Goal: Task Accomplishment & Management: Complete application form

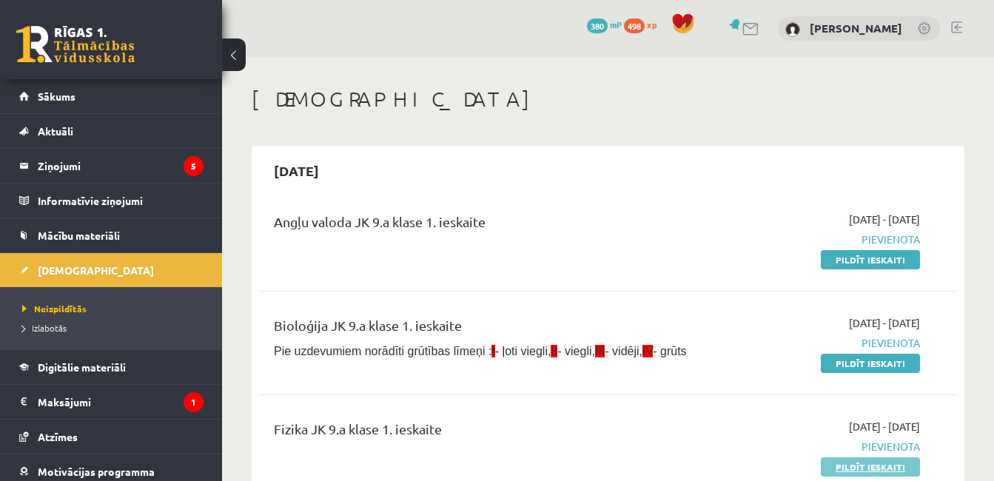
click at [852, 464] on link "Pildīt ieskaiti" at bounding box center [870, 466] width 99 height 19
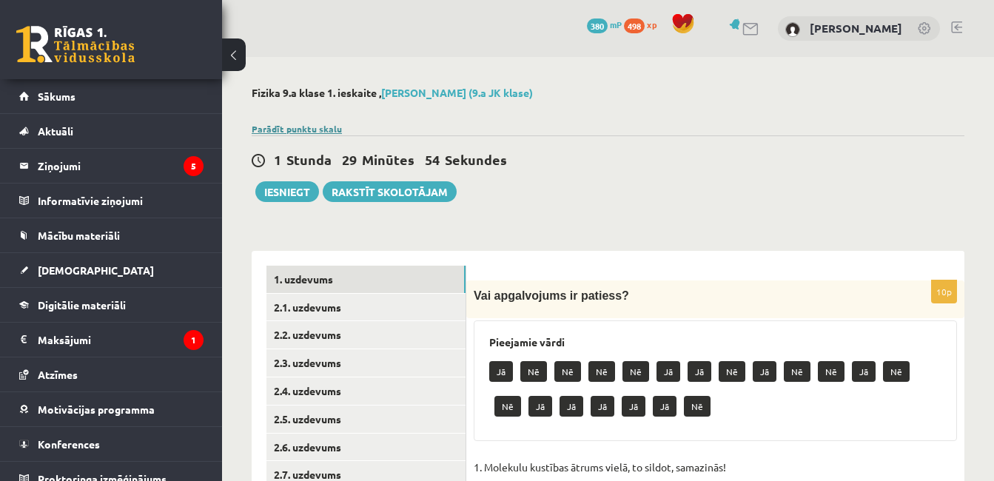
click at [321, 127] on link "Parādīt punktu skalu" at bounding box center [297, 129] width 90 height 12
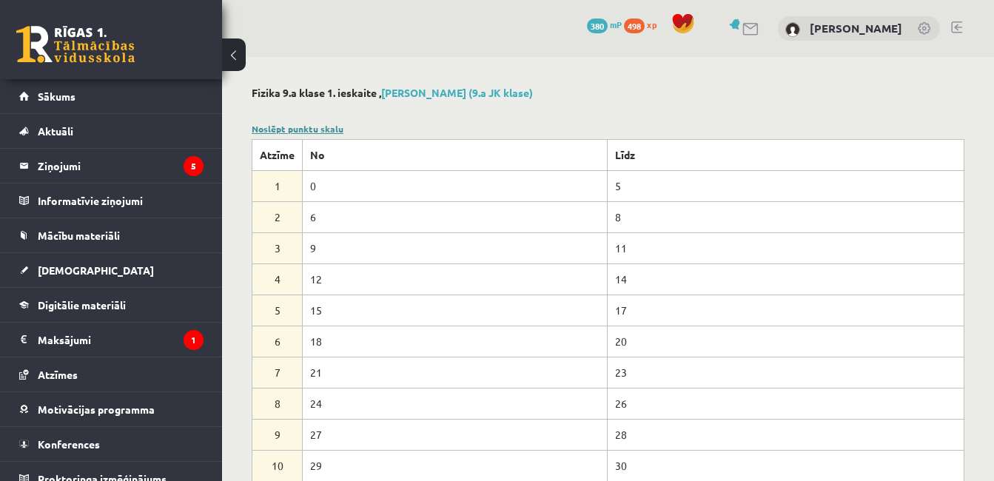
click at [321, 127] on link "Noslēpt punktu skalu" at bounding box center [298, 129] width 92 height 12
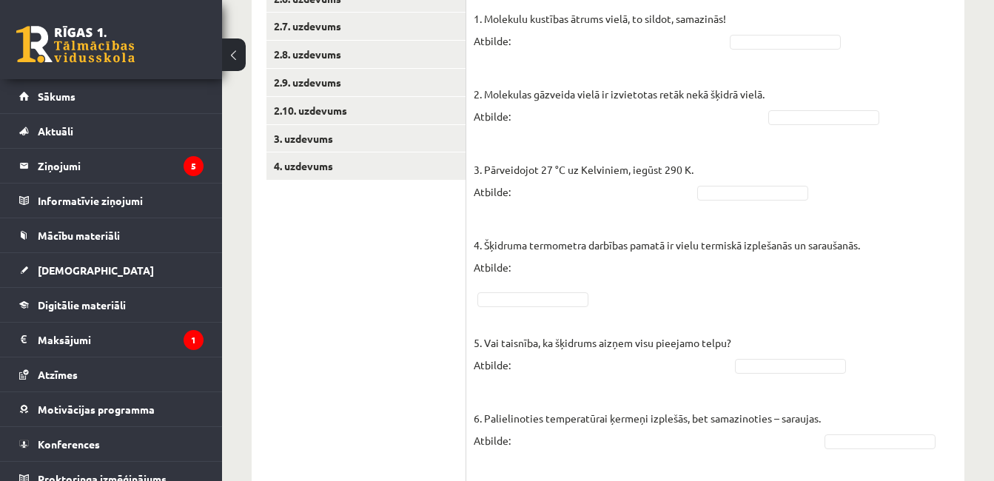
scroll to position [451, 0]
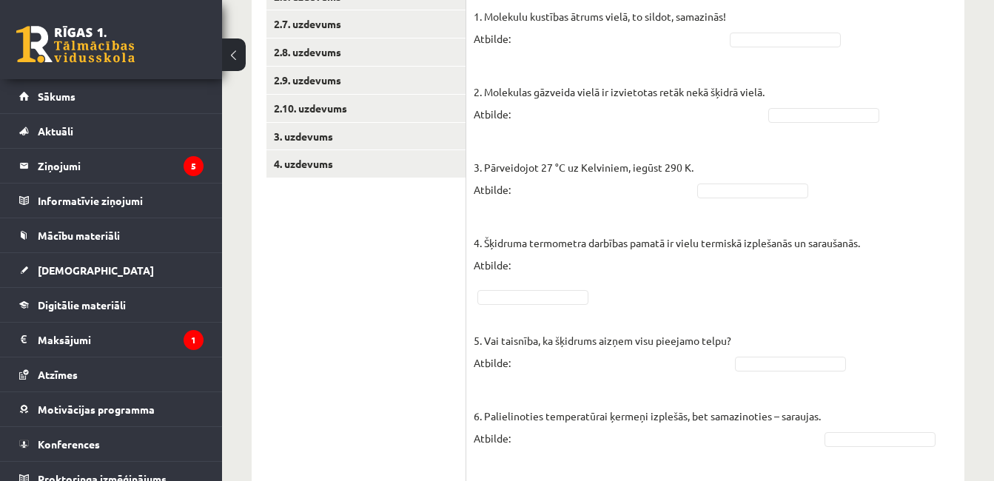
drag, startPoint x: 998, startPoint y: 421, endPoint x: 953, endPoint y: 351, distance: 83.6
click at [953, 351] on fieldset "1. Molekulu kustības ātrums vielā, to sildot, samazinās! Atbilde: 2. Molekulas …" at bounding box center [715, 449] width 483 height 888
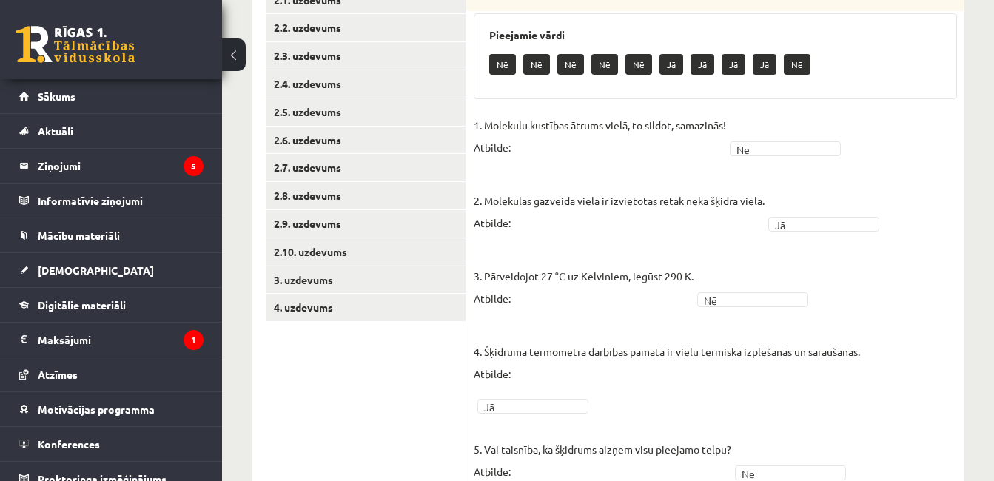
scroll to position [259, 0]
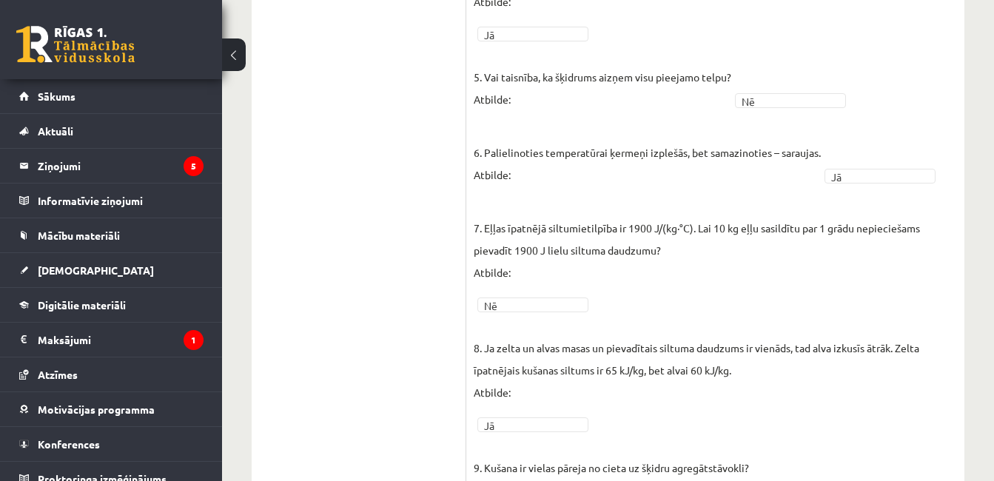
click at [993, 447] on div "Fizika 9.a klase 1. ieskaite , [PERSON_NAME] (9.a JK klase) Parādīt punktu skal…" at bounding box center [608, 29] width 772 height 1304
click at [991, 447] on div "Fizika 9.a klase 1. ieskaite , [PERSON_NAME] (9.a JK klase) Parādīt punktu skal…" at bounding box center [608, 29] width 772 height 1304
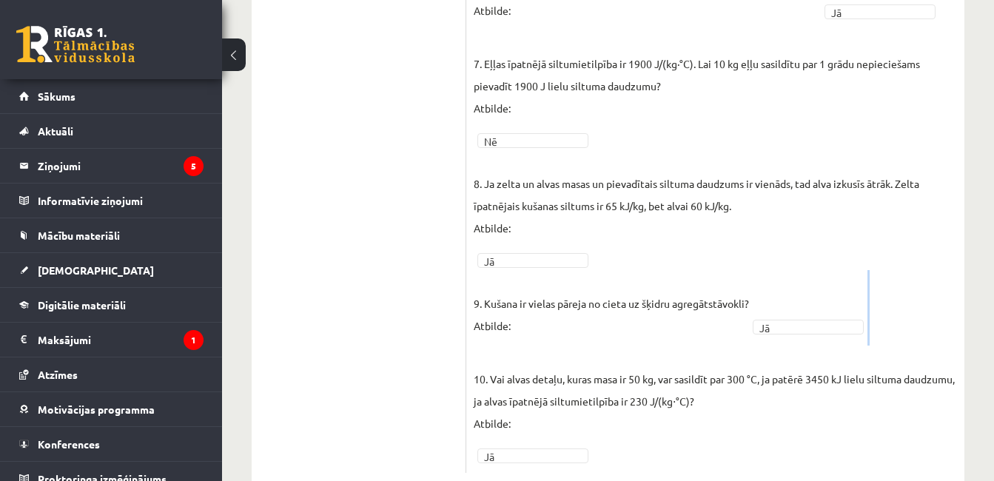
scroll to position [881, 0]
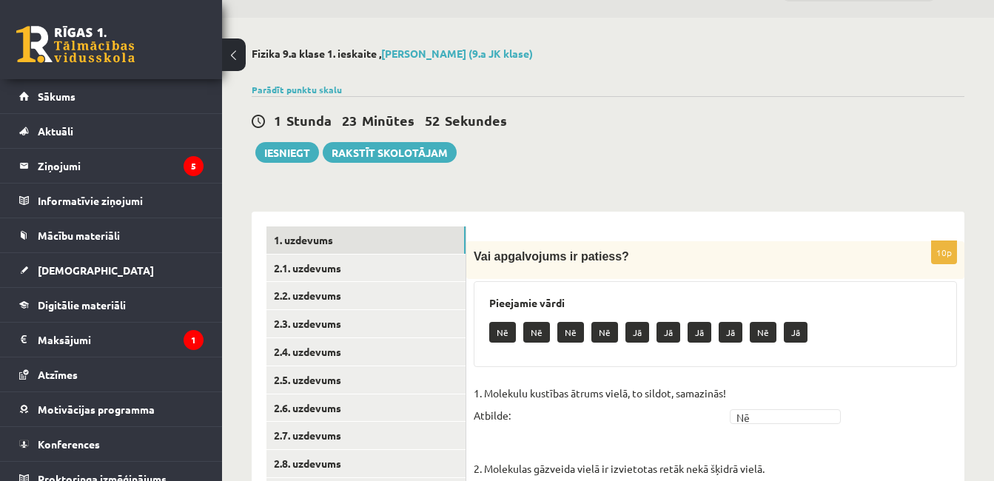
scroll to position [13, 0]
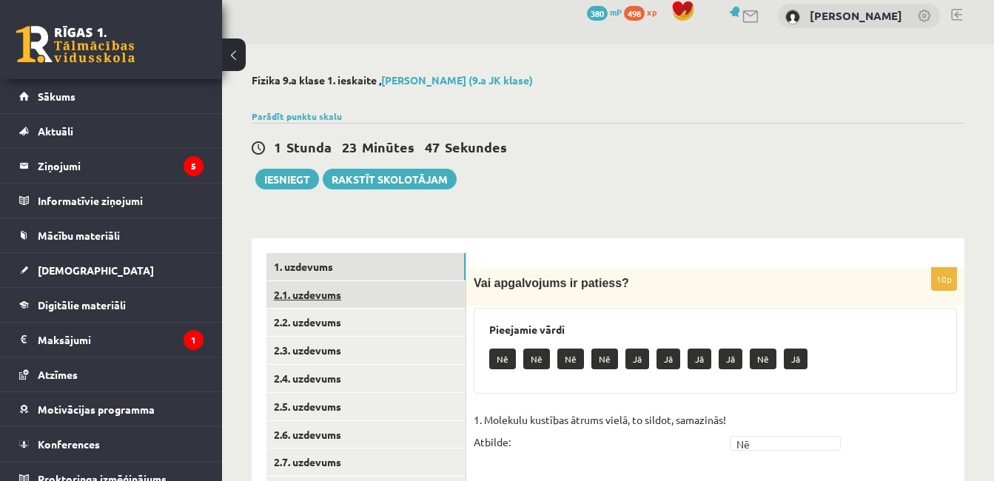
click at [435, 286] on link "2.1. uzdevums" at bounding box center [365, 294] width 199 height 27
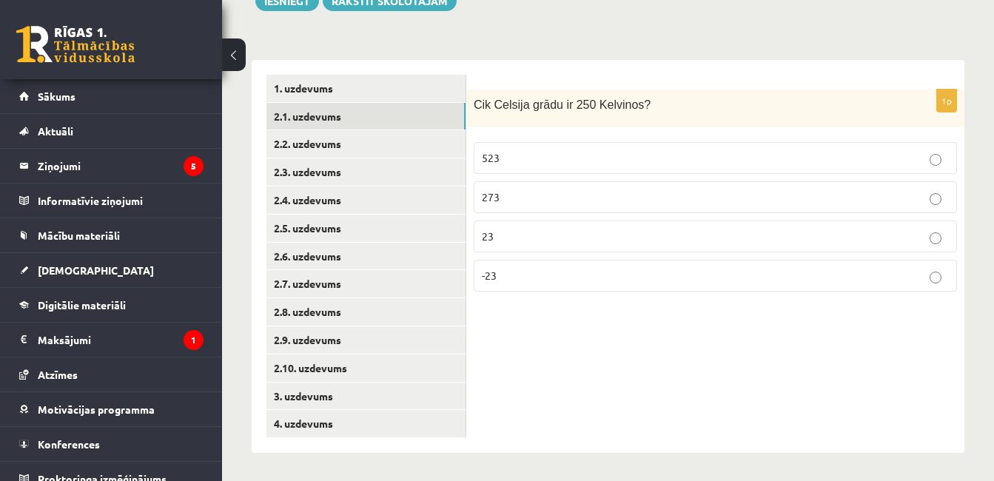
scroll to position [193, 0]
click at [887, 278] on p "-23" at bounding box center [715, 274] width 467 height 16
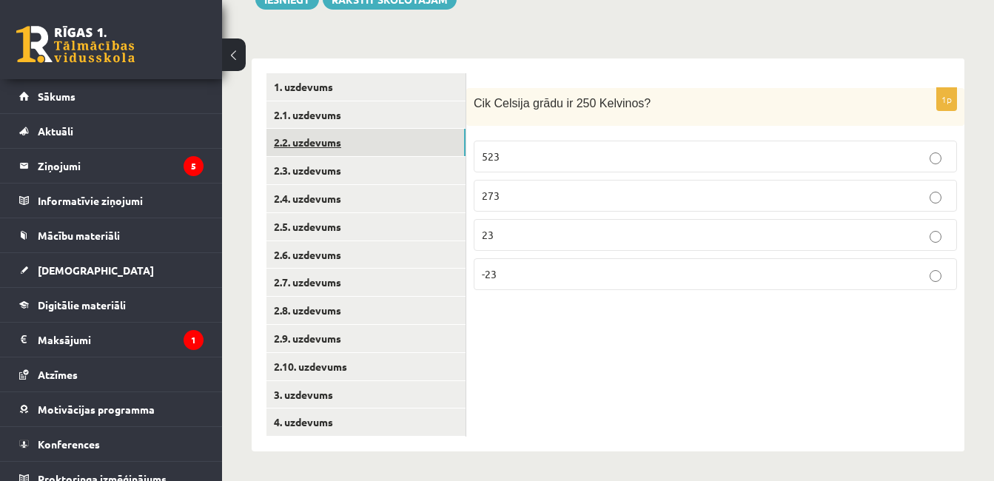
click at [414, 149] on link "2.2. uzdevums" at bounding box center [365, 142] width 199 height 27
click at [819, 205] on label "konvekcija" at bounding box center [715, 196] width 483 height 32
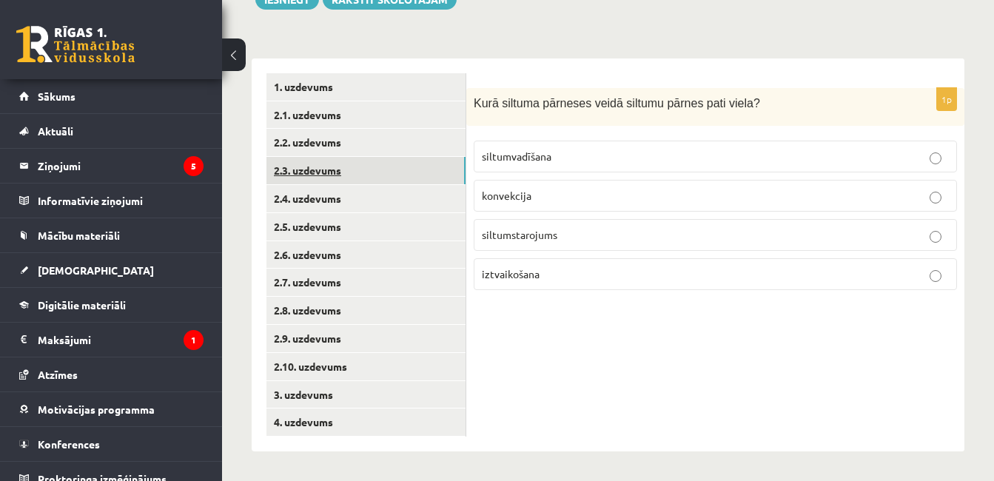
click at [448, 176] on link "2.3. uzdevums" at bounding box center [365, 170] width 199 height 27
click at [615, 190] on p "Radiatori" at bounding box center [715, 196] width 467 height 16
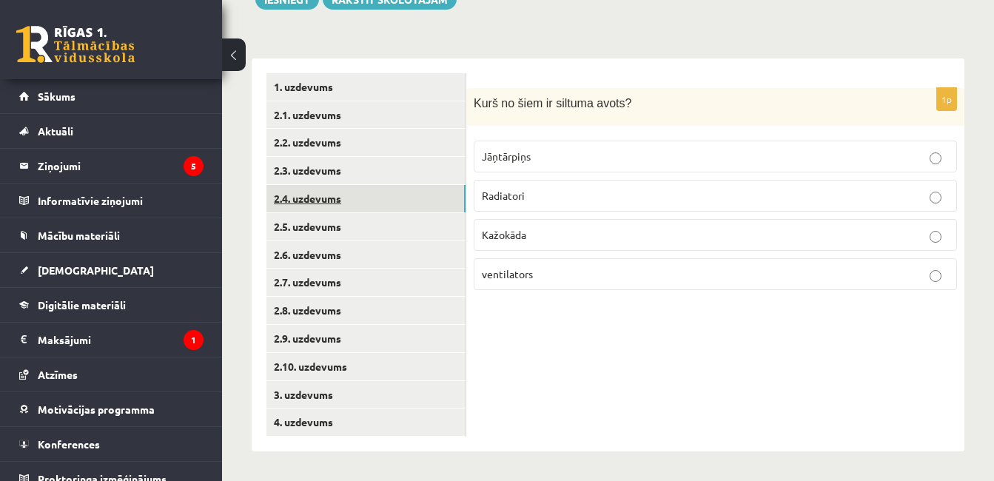
click at [394, 193] on link "2.4. uzdevums" at bounding box center [365, 198] width 199 height 27
click at [522, 235] on span "Konvekcija" at bounding box center [507, 234] width 51 height 13
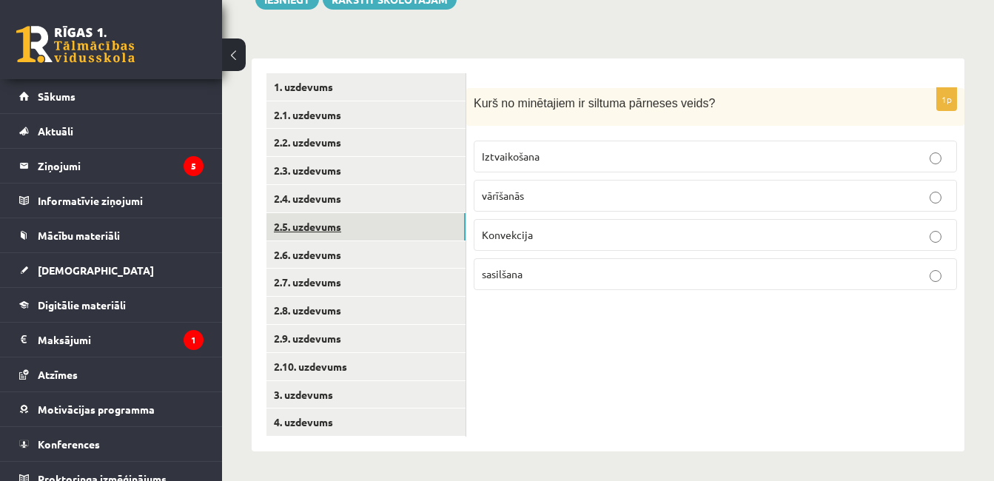
click at [448, 235] on link "2.5. uzdevums" at bounding box center [365, 226] width 199 height 27
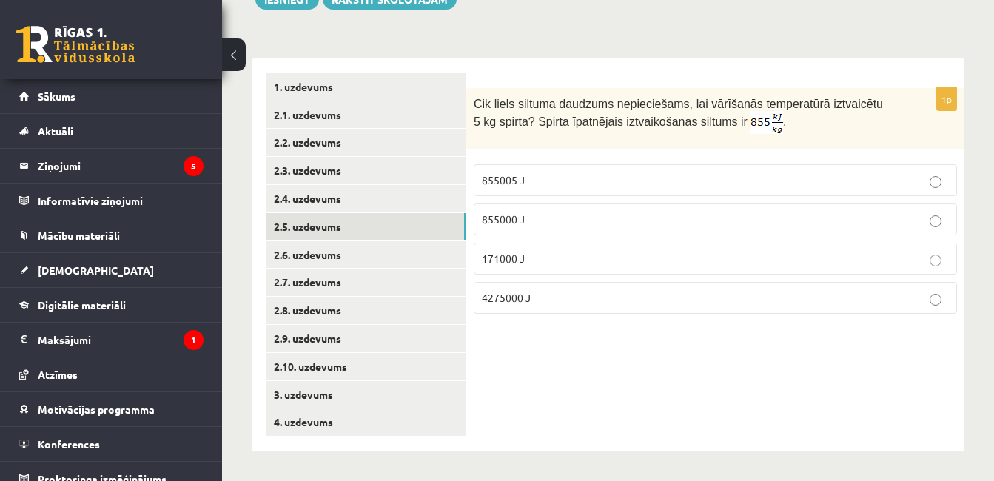
click at [716, 297] on p "4275000 J" at bounding box center [715, 298] width 467 height 16
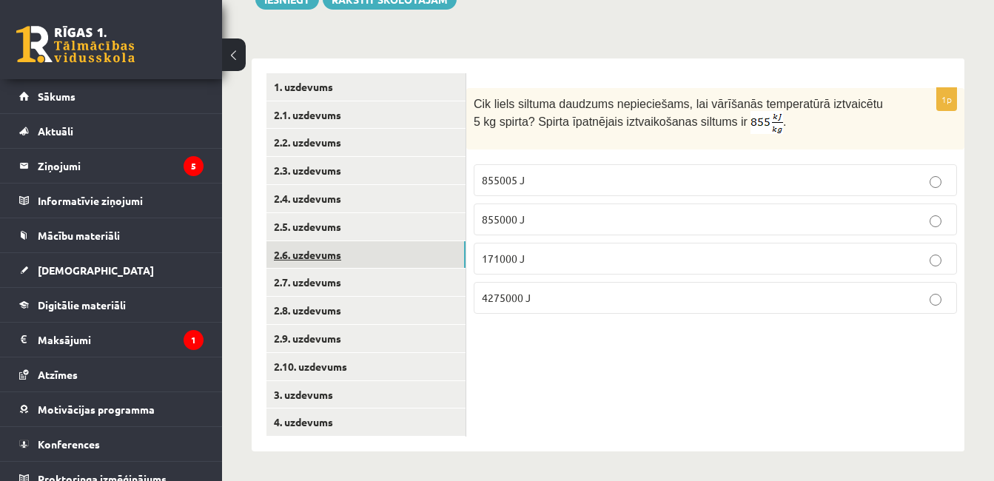
click at [453, 252] on link "2.6. uzdevums" at bounding box center [365, 254] width 199 height 27
click at [728, 256] on p "672" at bounding box center [715, 260] width 467 height 16
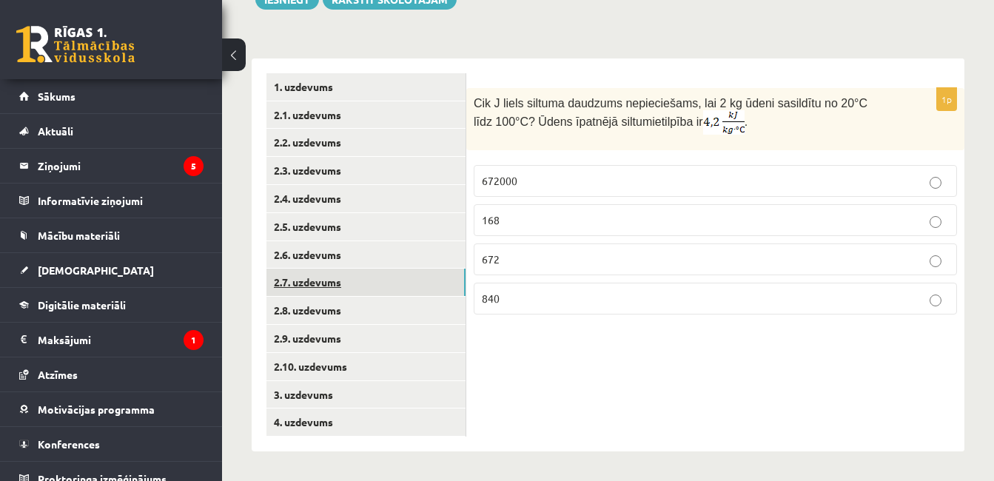
click at [447, 283] on link "2.7. uzdevums" at bounding box center [365, 282] width 199 height 27
click at [796, 181] on p "6" at bounding box center [715, 181] width 467 height 16
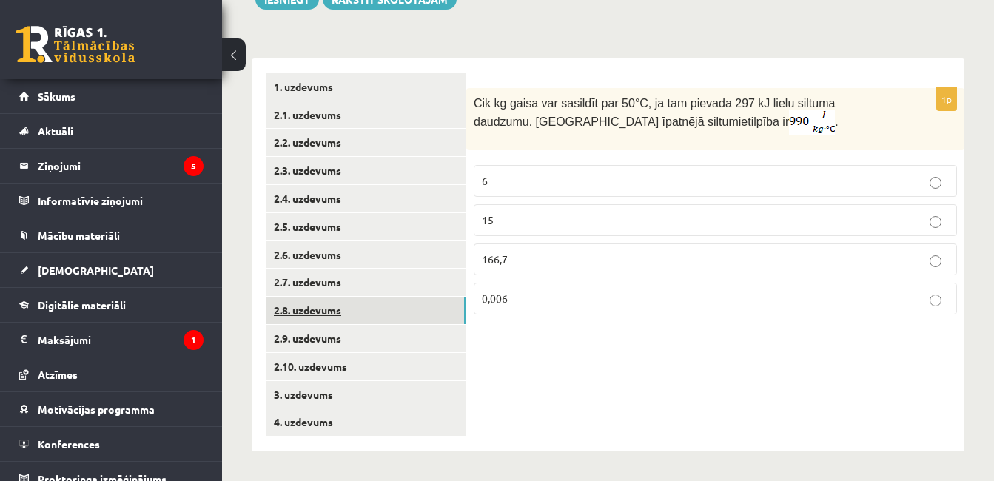
click at [443, 319] on link "2.8. uzdevums" at bounding box center [365, 310] width 199 height 27
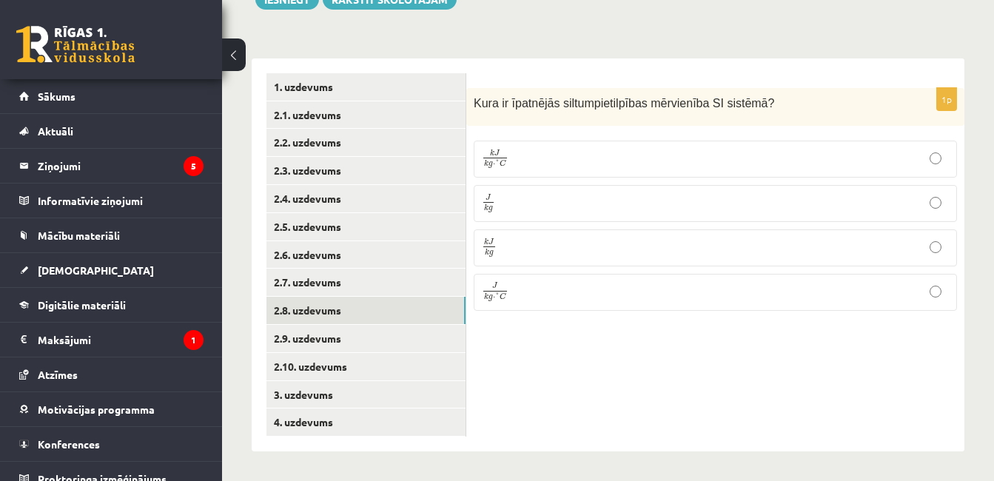
click at [535, 297] on p "J k g ⋅ ° C J k g ⋅ ° C" at bounding box center [715, 292] width 467 height 21
click at [424, 338] on link "2.9. uzdevums" at bounding box center [365, 338] width 199 height 27
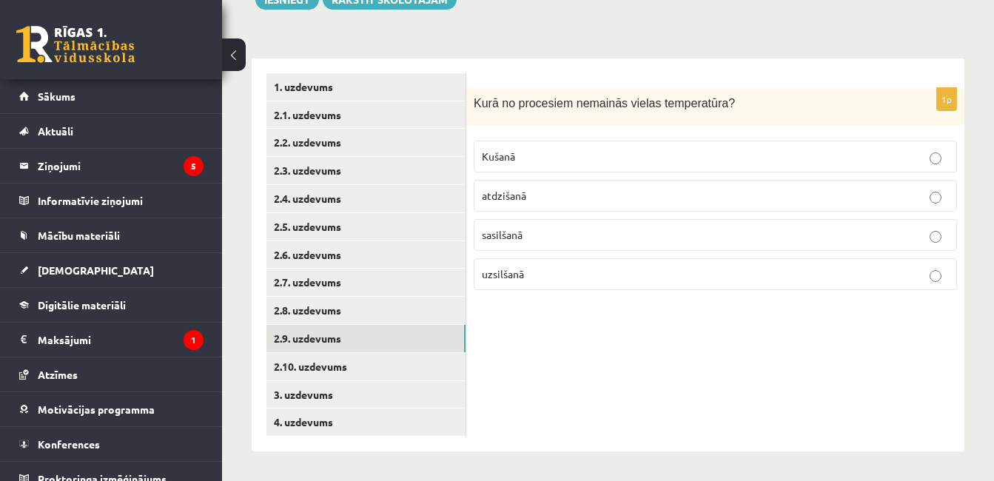
click at [538, 150] on p "Kušanā" at bounding box center [715, 157] width 467 height 16
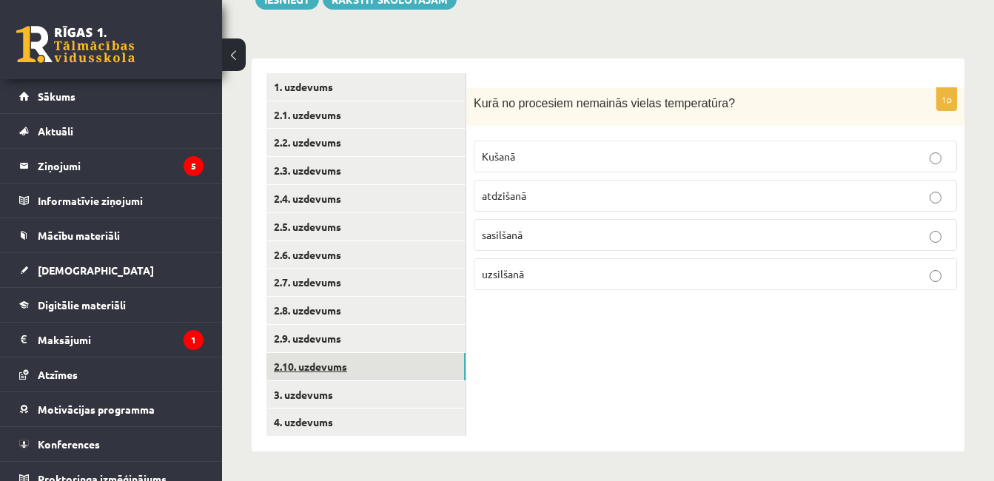
click at [446, 359] on link "2.10. uzdevums" at bounding box center [365, 366] width 199 height 27
click at [762, 229] on p "-5 K" at bounding box center [715, 235] width 467 height 16
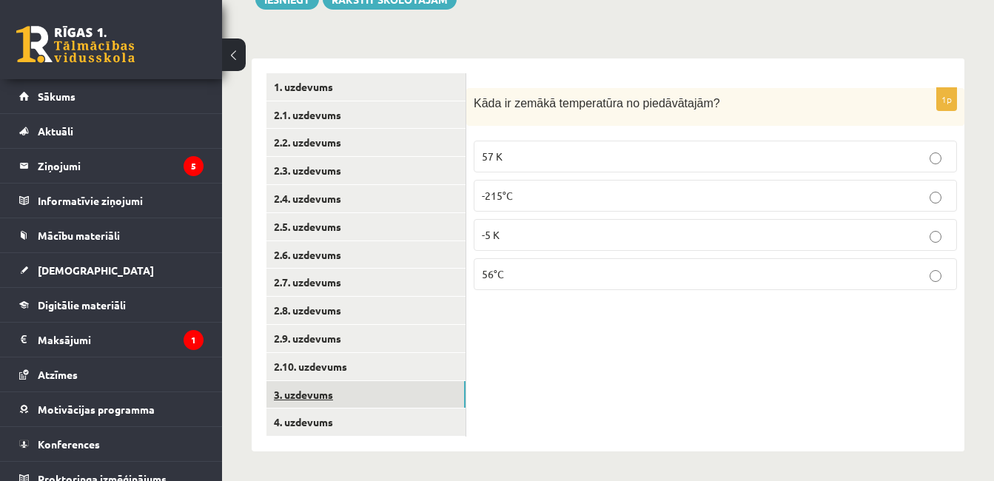
click at [442, 381] on link "3. uzdevums" at bounding box center [365, 394] width 199 height 27
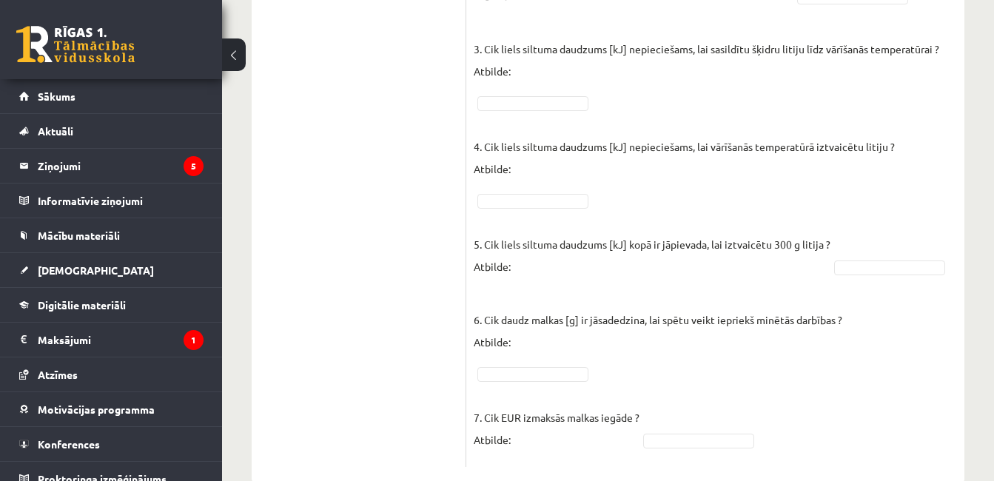
scroll to position [575, 0]
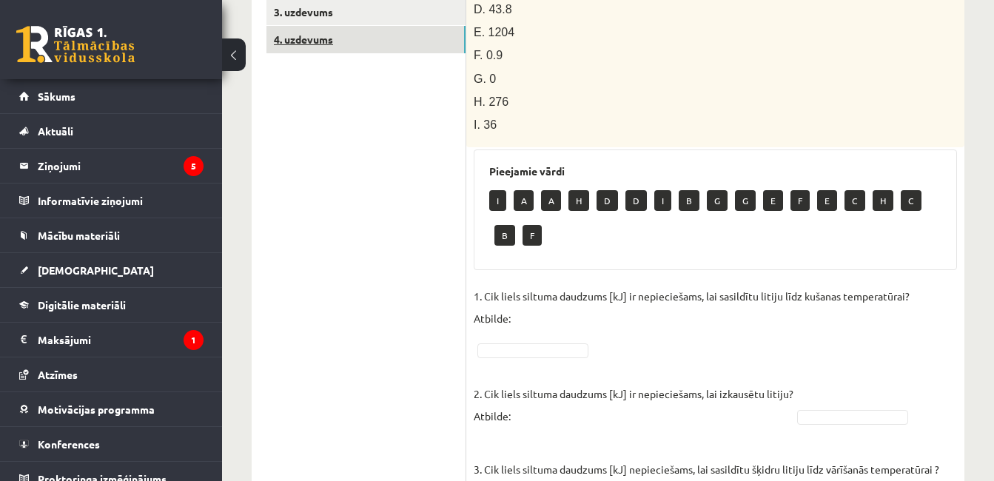
click at [440, 45] on link "4. uzdevums" at bounding box center [365, 39] width 199 height 27
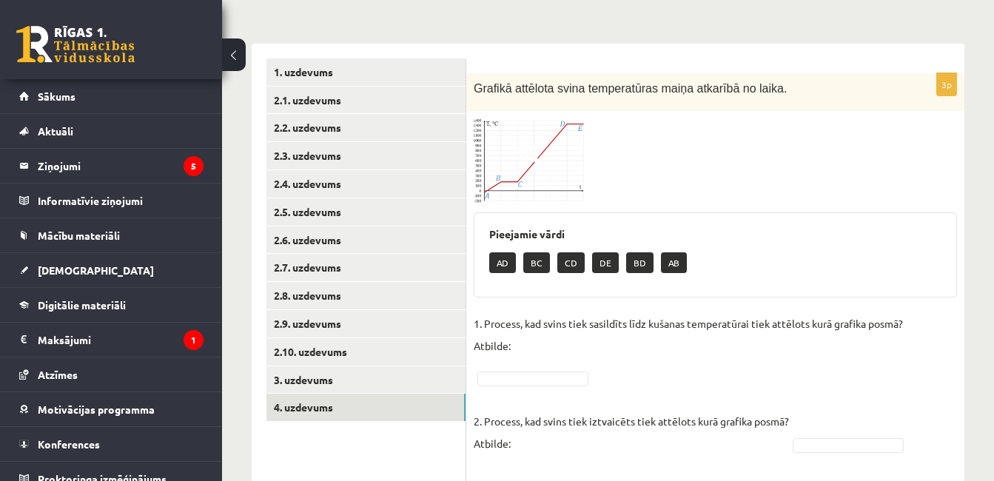
scroll to position [237, 0]
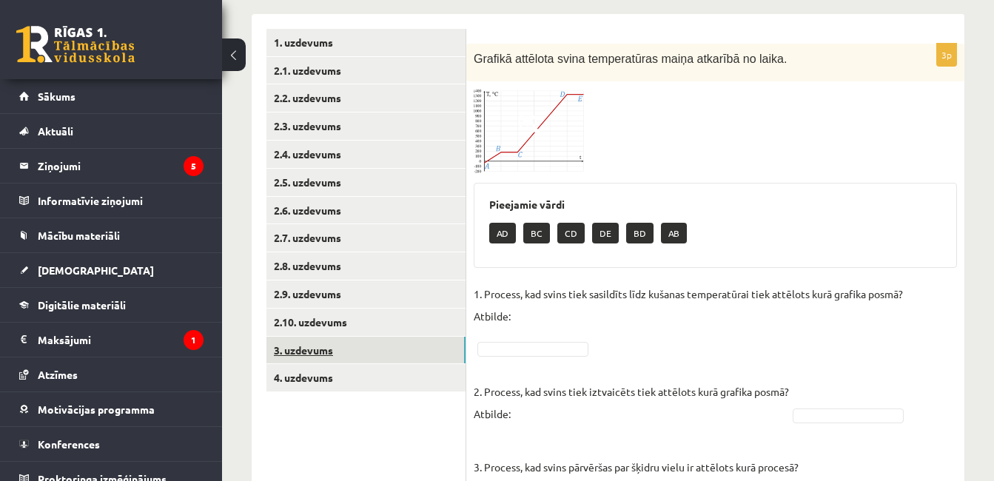
click at [369, 349] on link "3. uzdevums" at bounding box center [365, 350] width 199 height 27
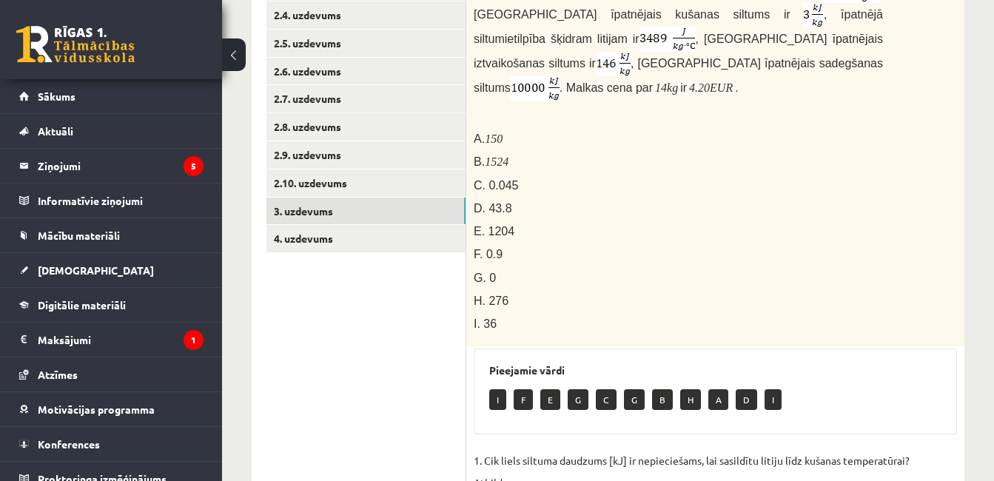
scroll to position [369, 0]
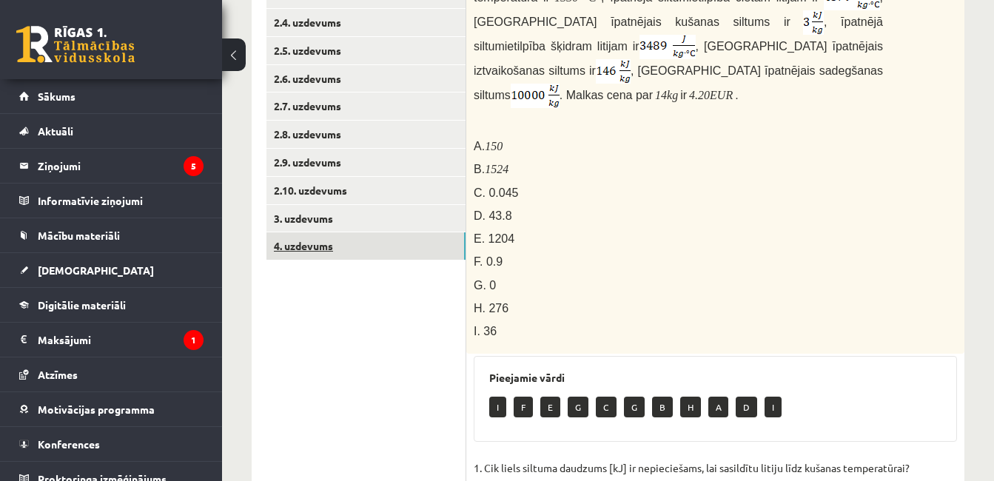
click at [419, 241] on link "4. uzdevums" at bounding box center [365, 245] width 199 height 27
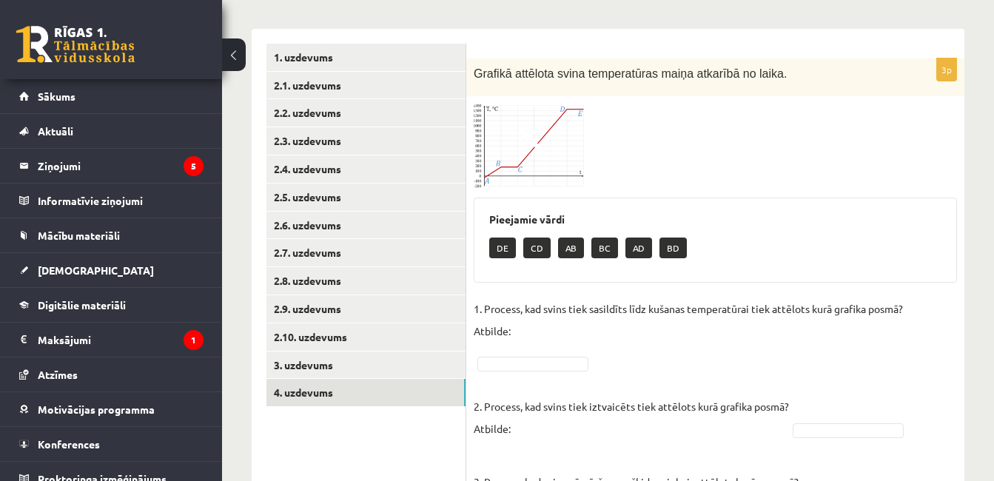
scroll to position [229, 0]
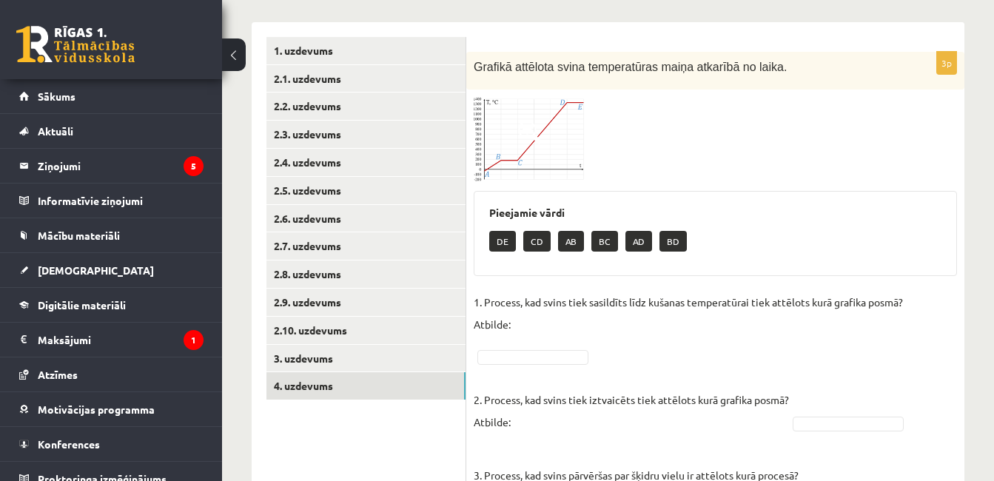
click at [541, 155] on img at bounding box center [529, 139] width 111 height 84
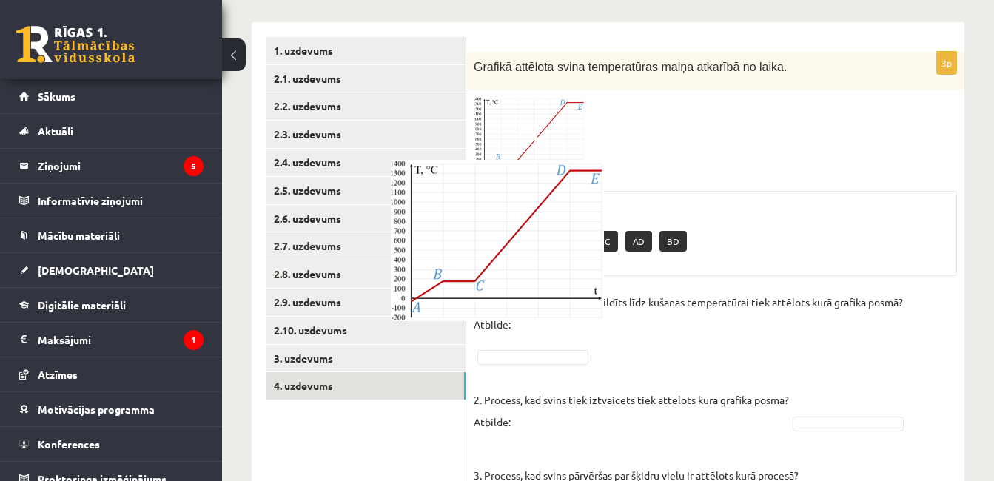
click at [775, 171] on div at bounding box center [497, 240] width 994 height 481
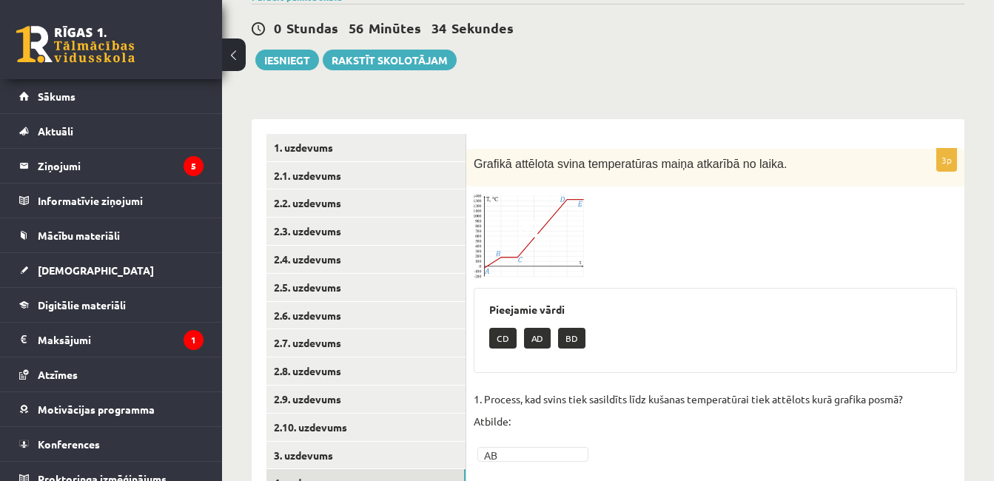
scroll to position [110, 0]
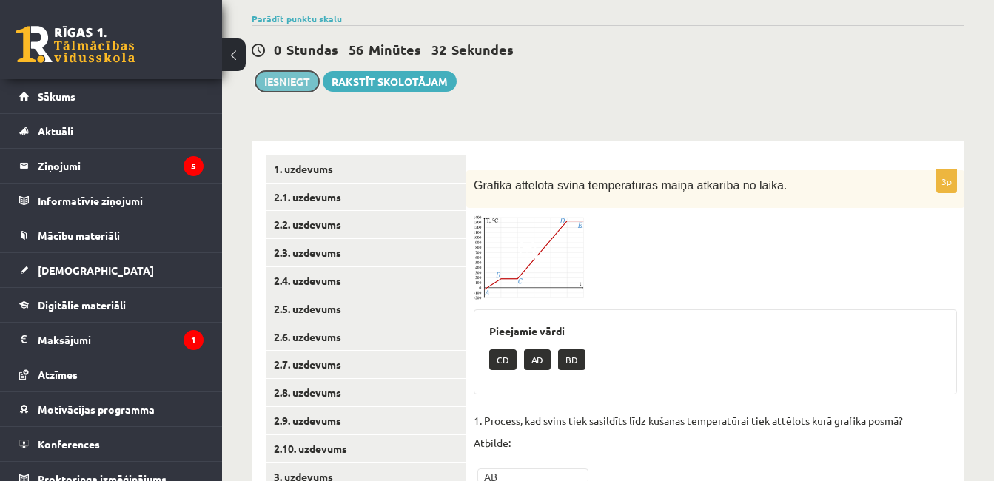
click at [289, 83] on button "Iesniegt" at bounding box center [287, 81] width 64 height 21
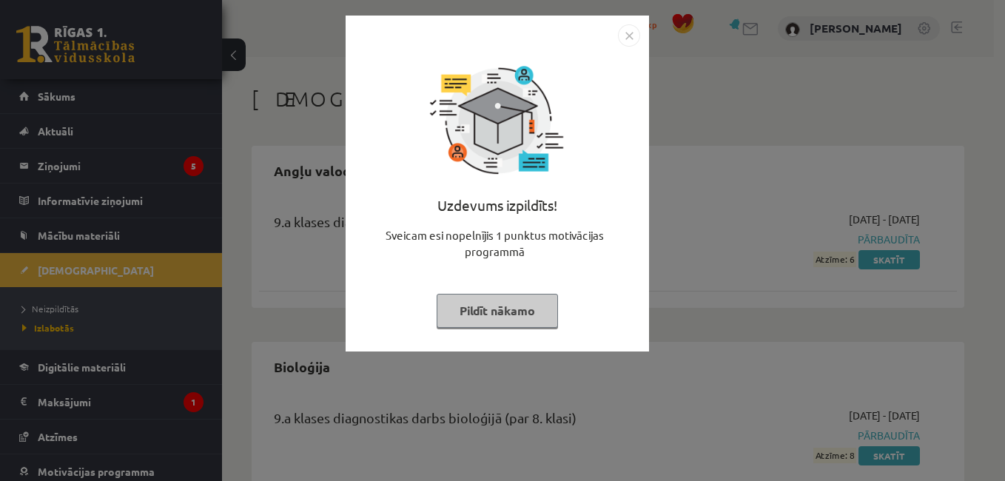
click at [627, 41] on img "Close" at bounding box center [629, 35] width 22 height 22
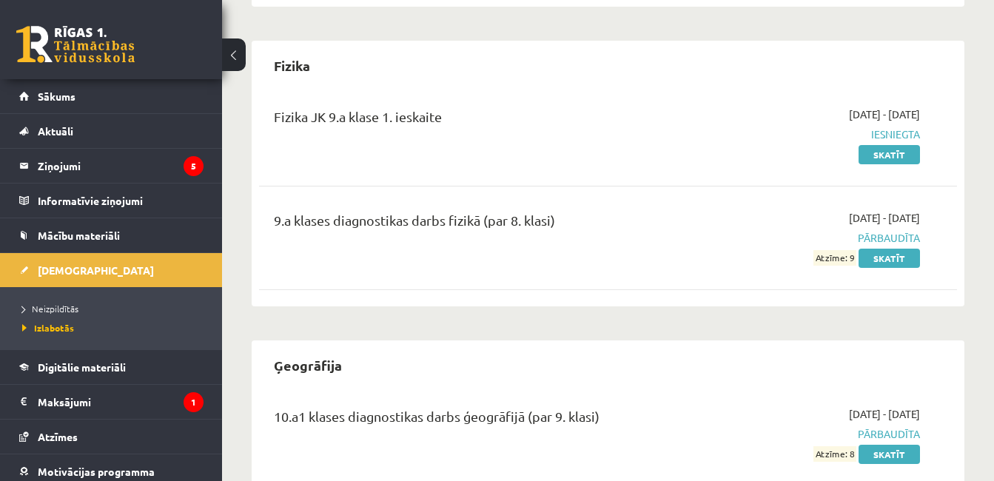
scroll to position [740, 0]
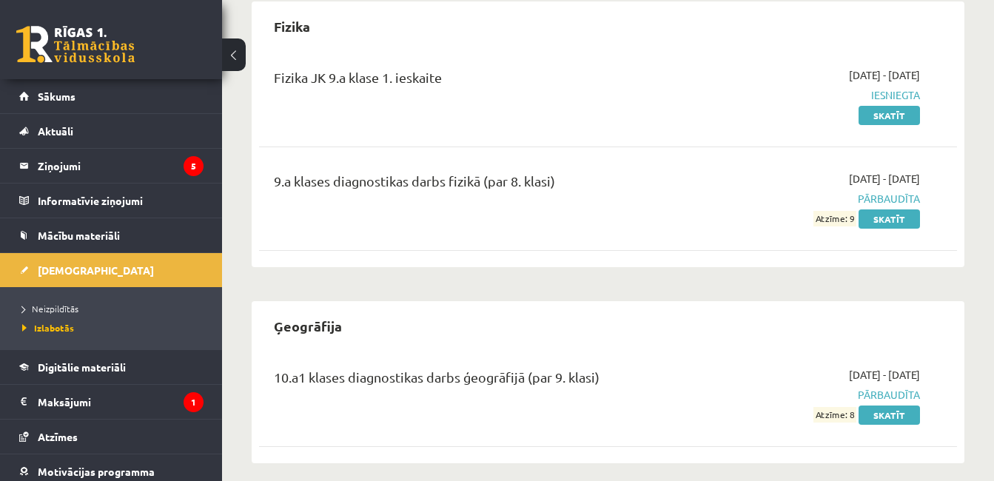
click at [888, 126] on div "Fizika JK 9.a klase 1. ieskaite 2025-09-01 - 2025-09-15 Iesniegta Skatīt" at bounding box center [608, 95] width 698 height 85
click at [889, 115] on link "Skatīt" at bounding box center [889, 115] width 61 height 19
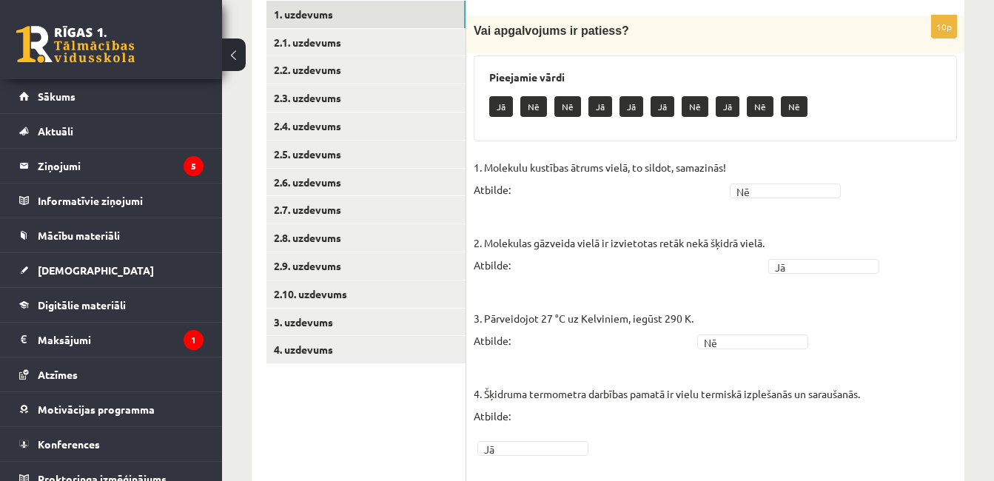
scroll to position [184, 0]
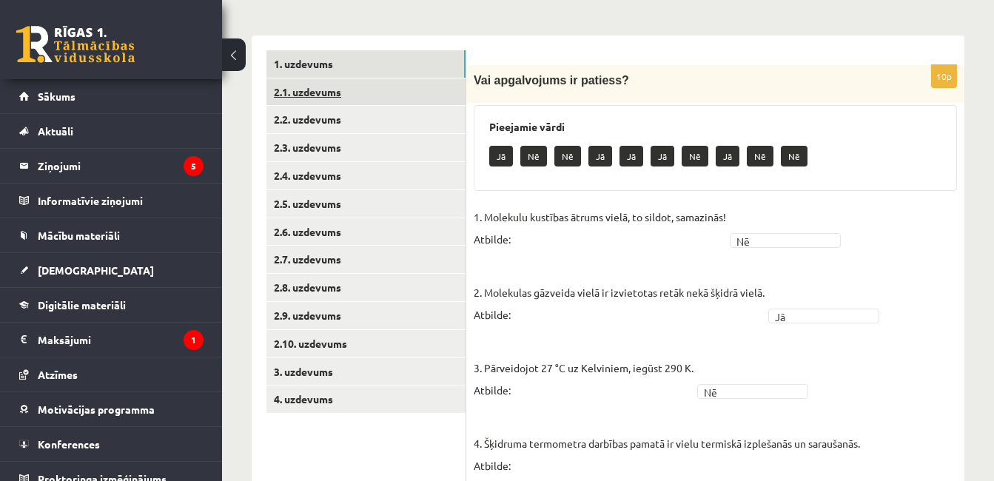
click at [452, 88] on link "2.1. uzdevums" at bounding box center [365, 91] width 199 height 27
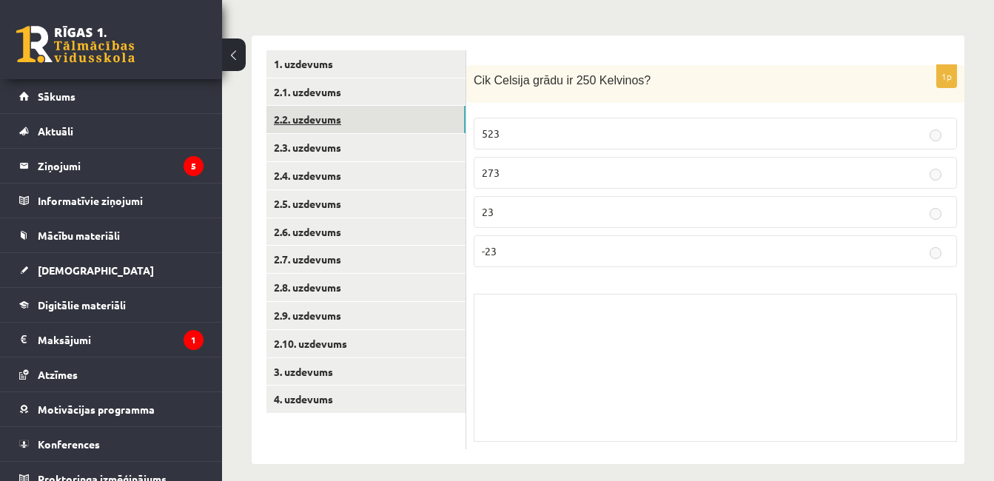
click at [455, 109] on link "2.2. uzdevums" at bounding box center [365, 119] width 199 height 27
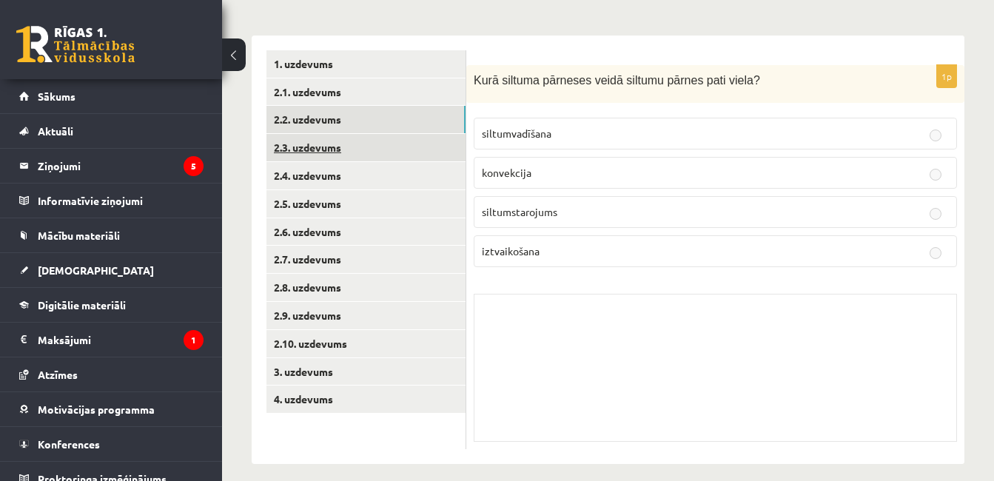
click at [437, 142] on link "2.3. uzdevums" at bounding box center [365, 147] width 199 height 27
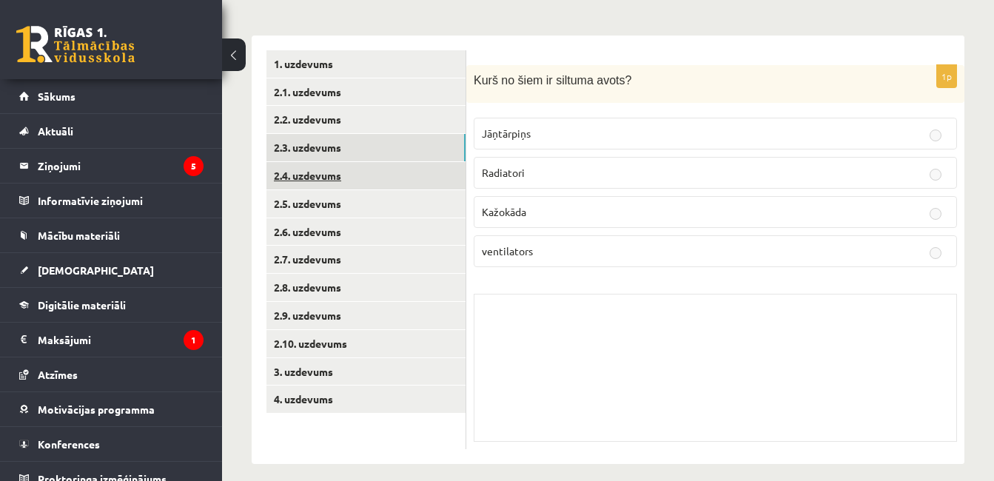
click at [434, 172] on link "2.4. uzdevums" at bounding box center [365, 175] width 199 height 27
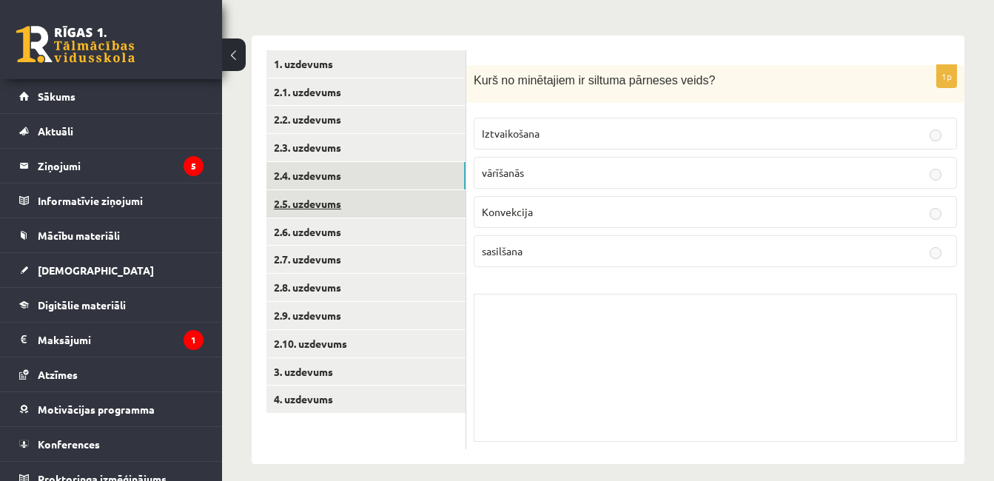
click at [429, 196] on link "2.5. uzdevums" at bounding box center [365, 203] width 199 height 27
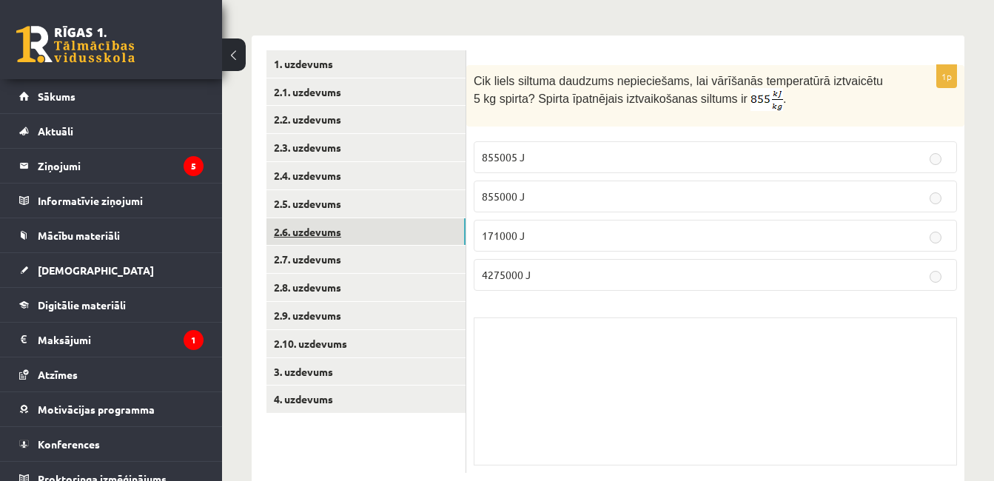
click at [426, 224] on link "2.6. uzdevums" at bounding box center [365, 231] width 199 height 27
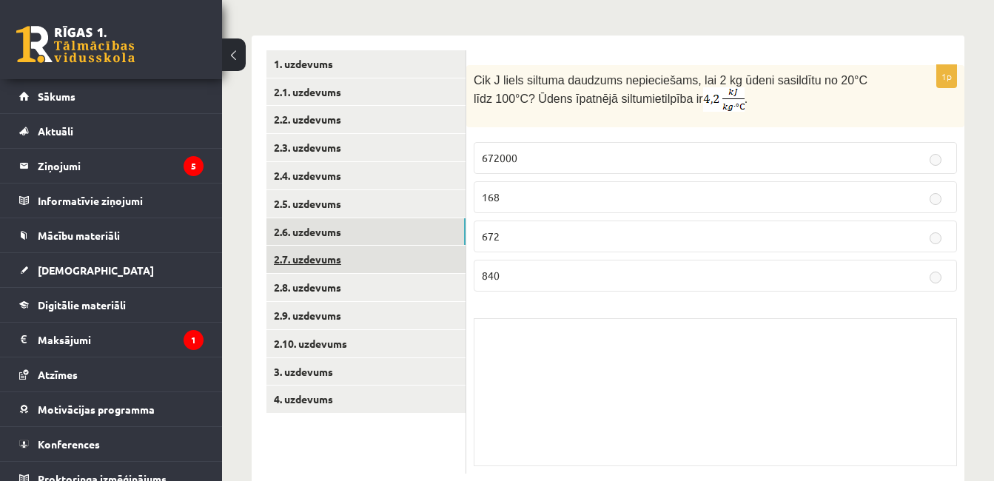
click at [421, 263] on link "2.7. uzdevums" at bounding box center [365, 259] width 199 height 27
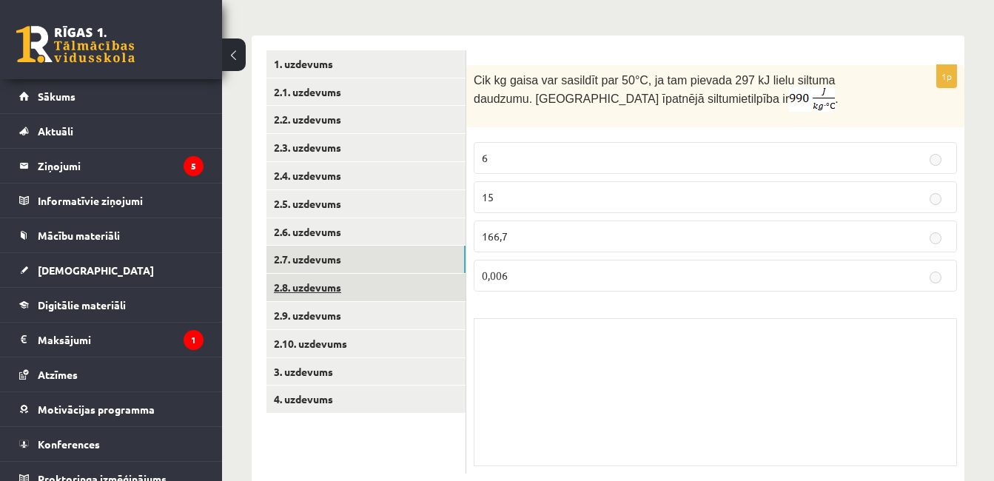
click at [421, 289] on link "2.8. uzdevums" at bounding box center [365, 287] width 199 height 27
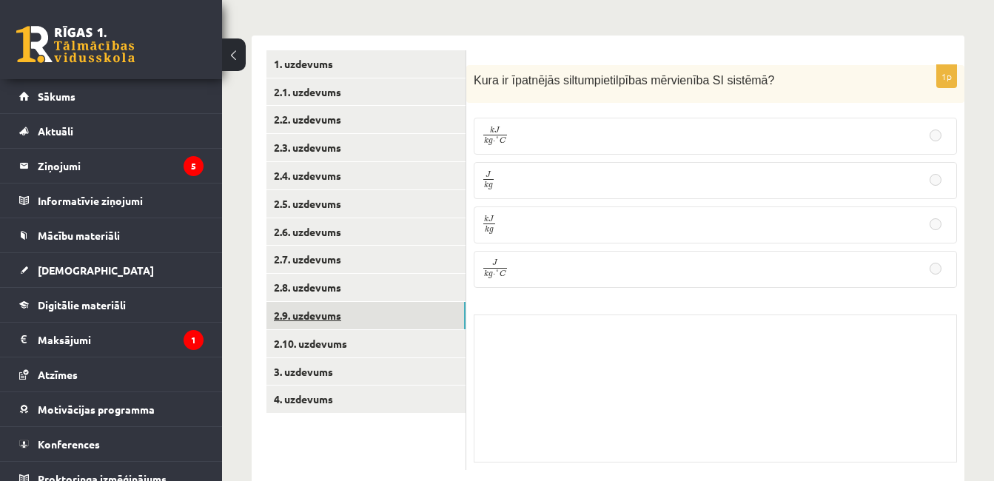
click at [419, 309] on link "2.9. uzdevums" at bounding box center [365, 315] width 199 height 27
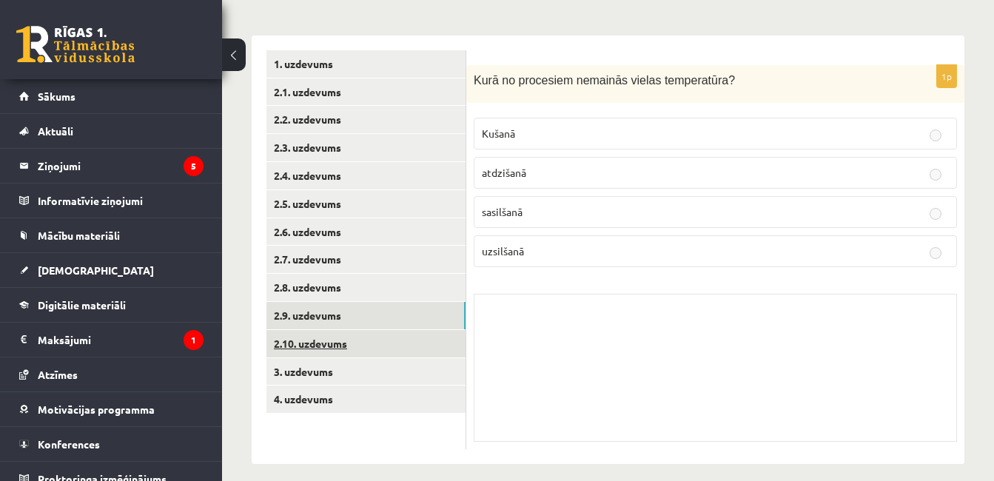
click at [410, 343] on link "2.10. uzdevums" at bounding box center [365, 343] width 199 height 27
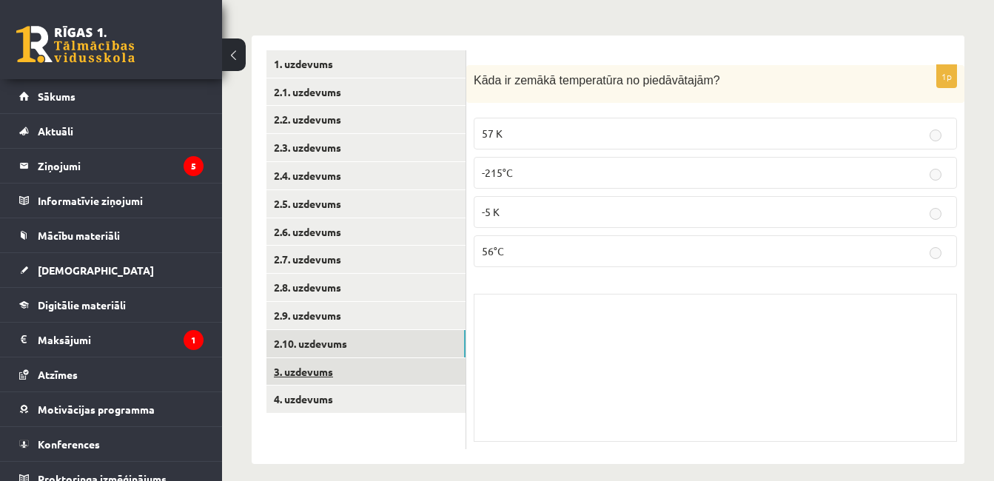
click at [406, 362] on link "3. uzdevums" at bounding box center [365, 371] width 199 height 27
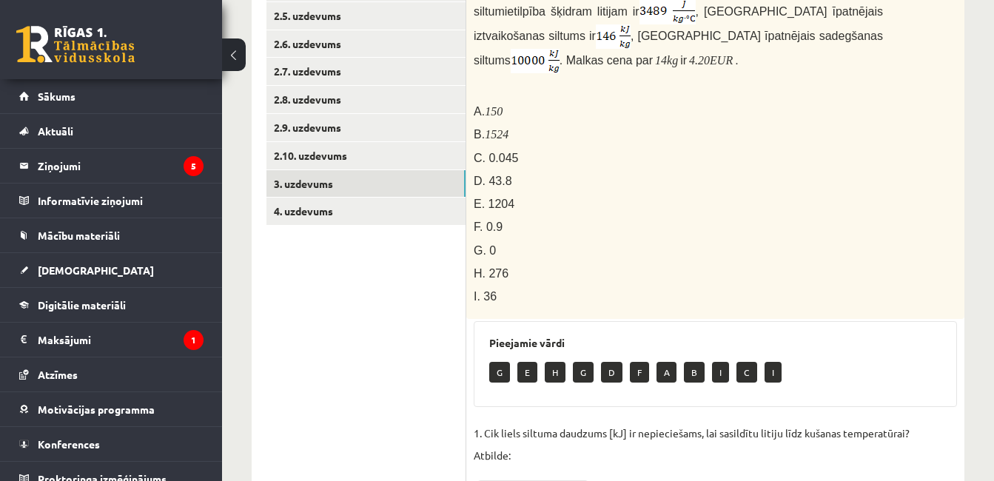
scroll to position [333, 0]
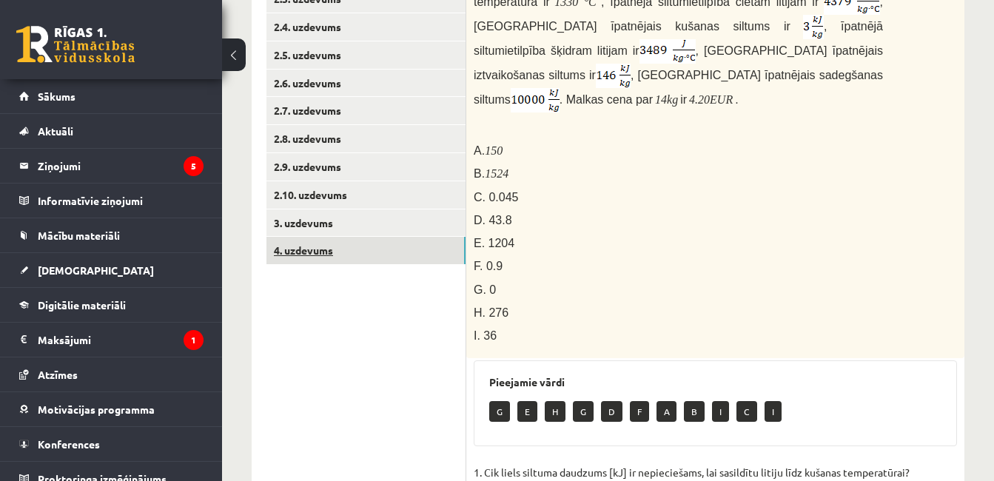
click at [412, 251] on link "4. uzdevums" at bounding box center [365, 250] width 199 height 27
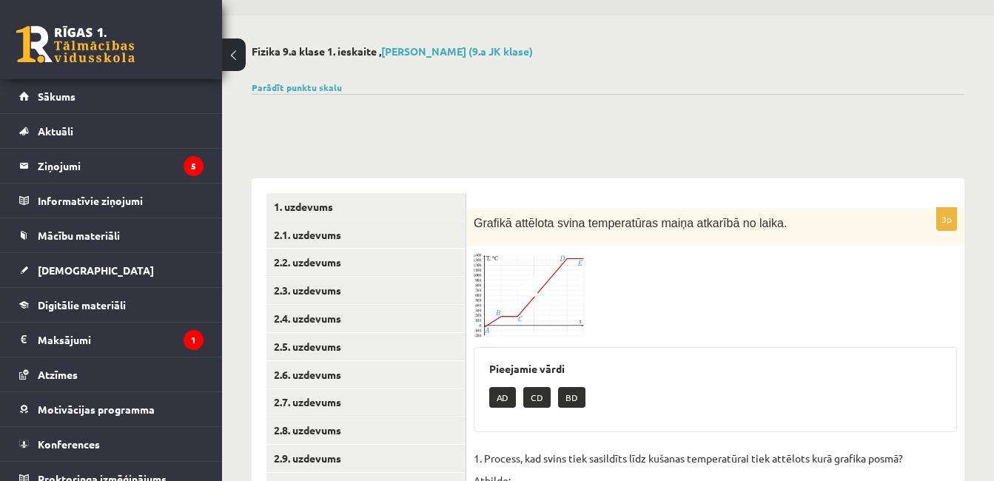
scroll to position [36, 0]
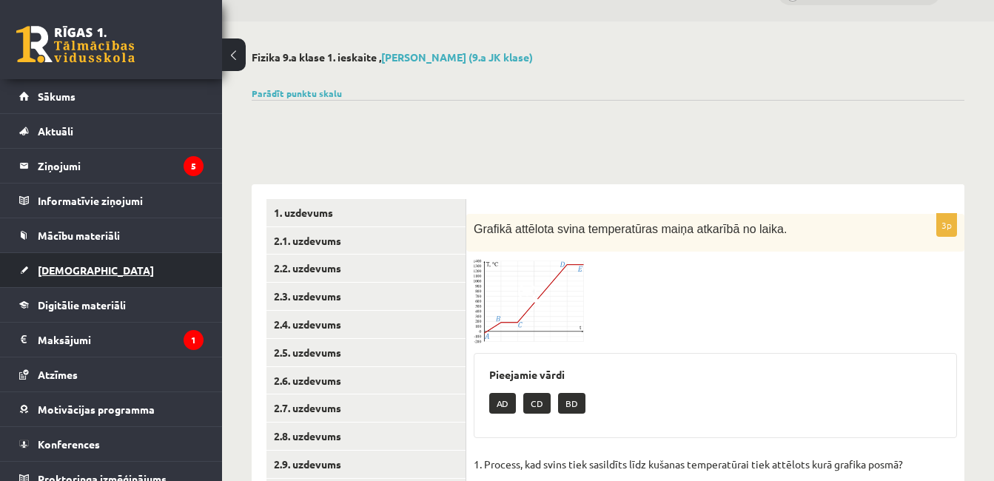
click at [56, 265] on span "[DEMOGRAPHIC_DATA]" at bounding box center [96, 270] width 116 height 13
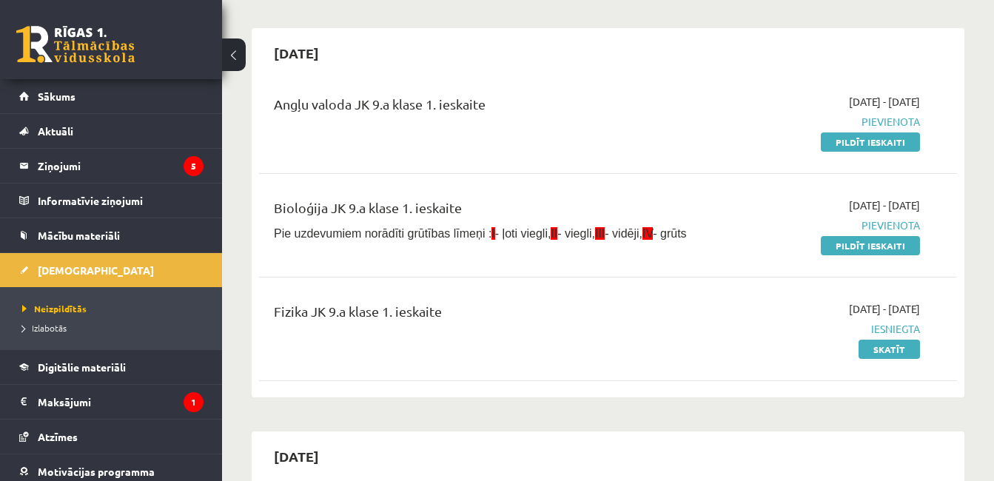
scroll to position [90, 0]
